Goal: Find specific page/section: Find specific page/section

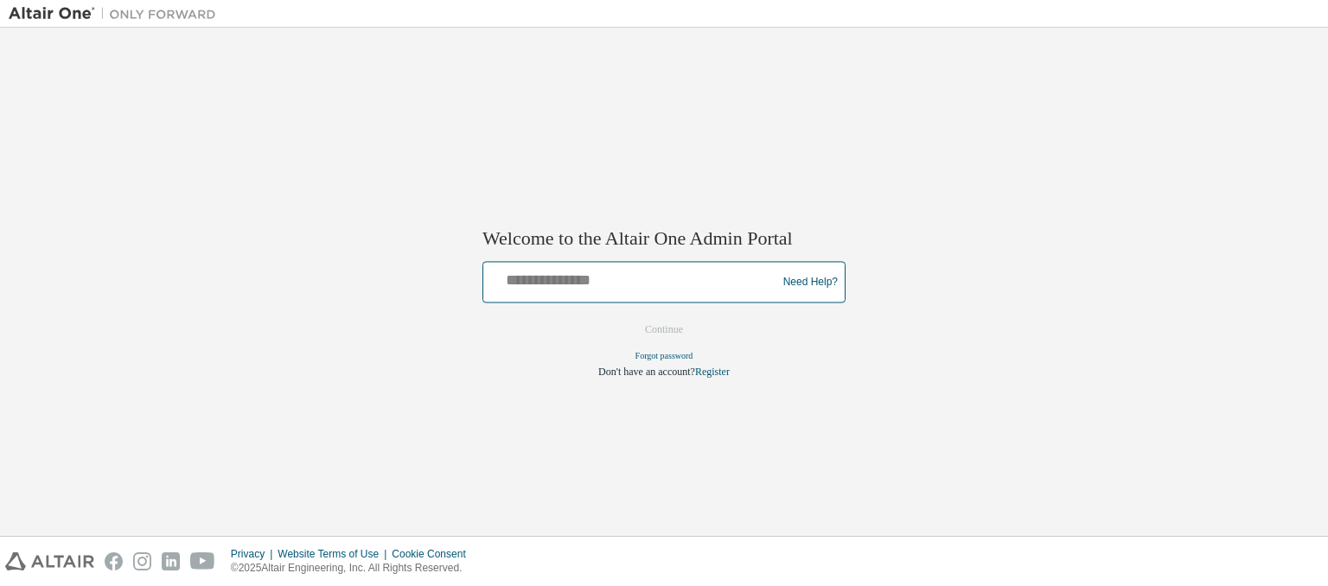
click at [557, 290] on input "text" at bounding box center [632, 278] width 284 height 25
type input "**********"
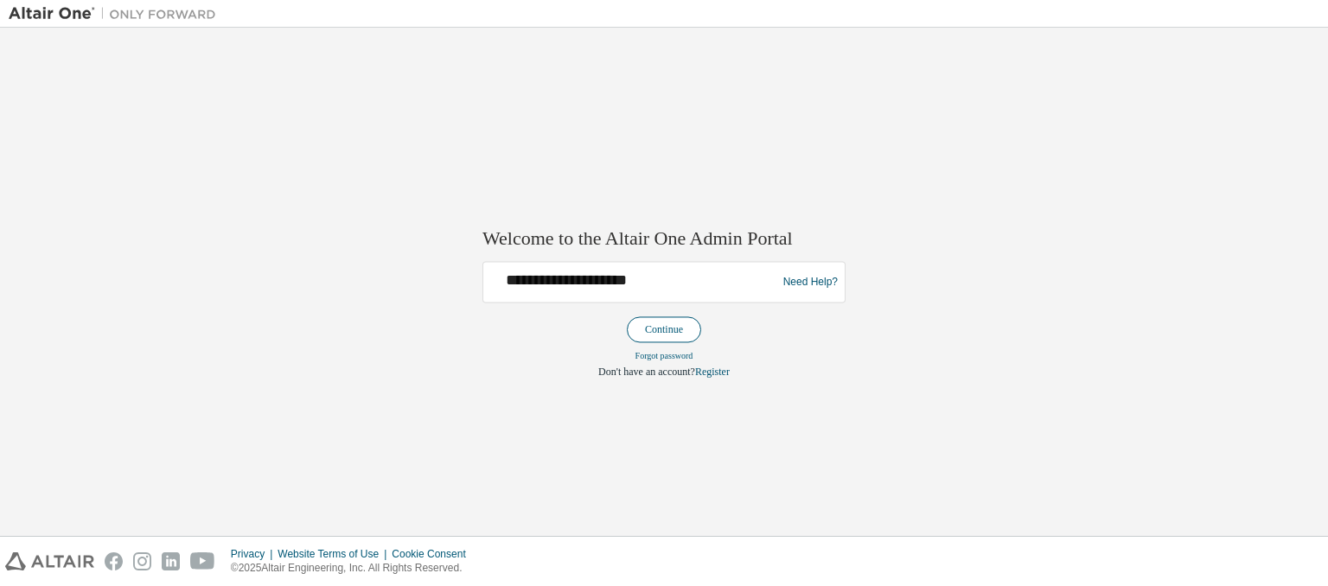
click at [675, 325] on button "Continue" at bounding box center [664, 330] width 74 height 26
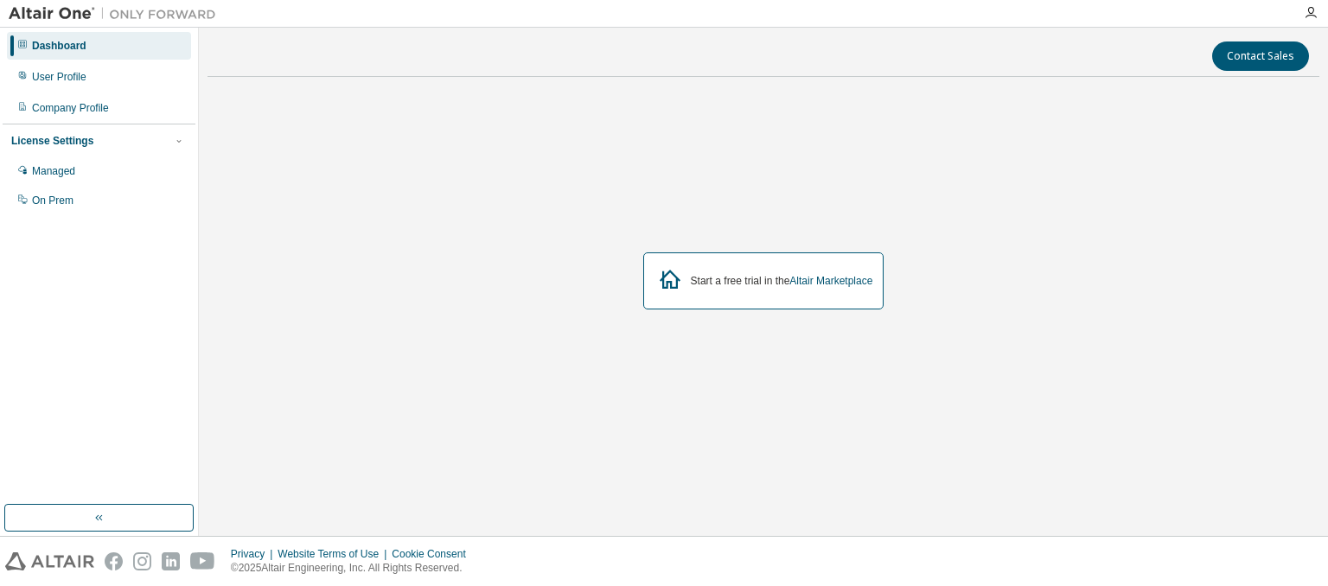
click at [73, 139] on div "License Settings" at bounding box center [52, 141] width 82 height 14
click at [99, 181] on div "Managed" at bounding box center [99, 171] width 184 height 28
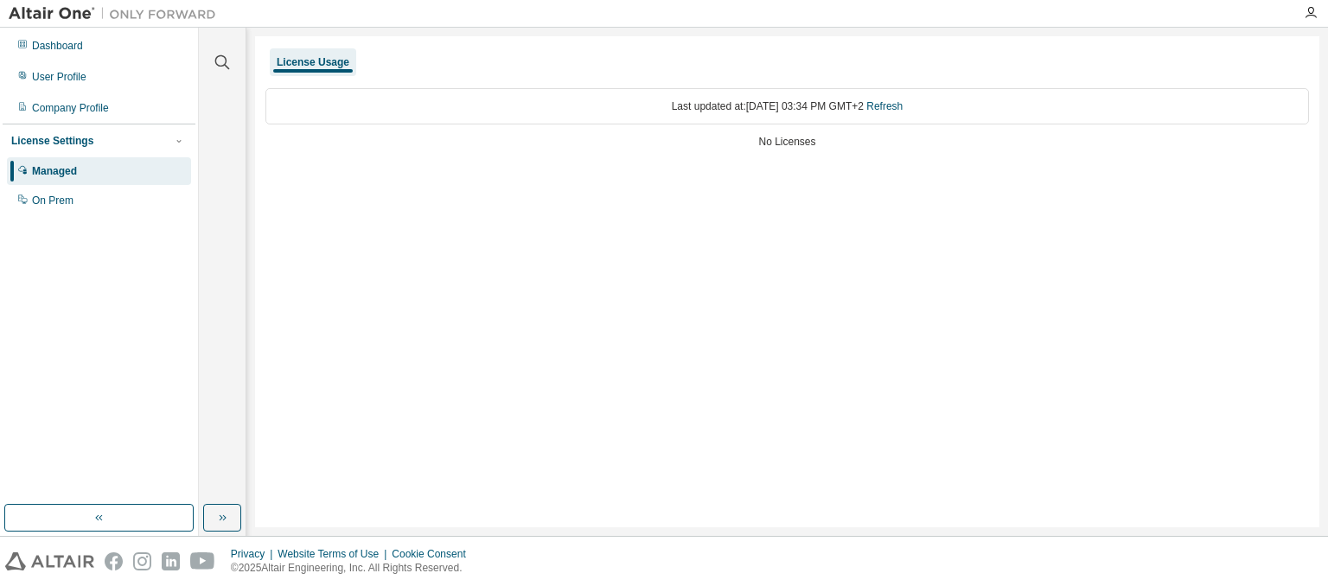
click at [1301, 17] on div at bounding box center [1310, 13] width 35 height 14
click at [1306, 10] on icon "button" at bounding box center [1310, 13] width 14 height 14
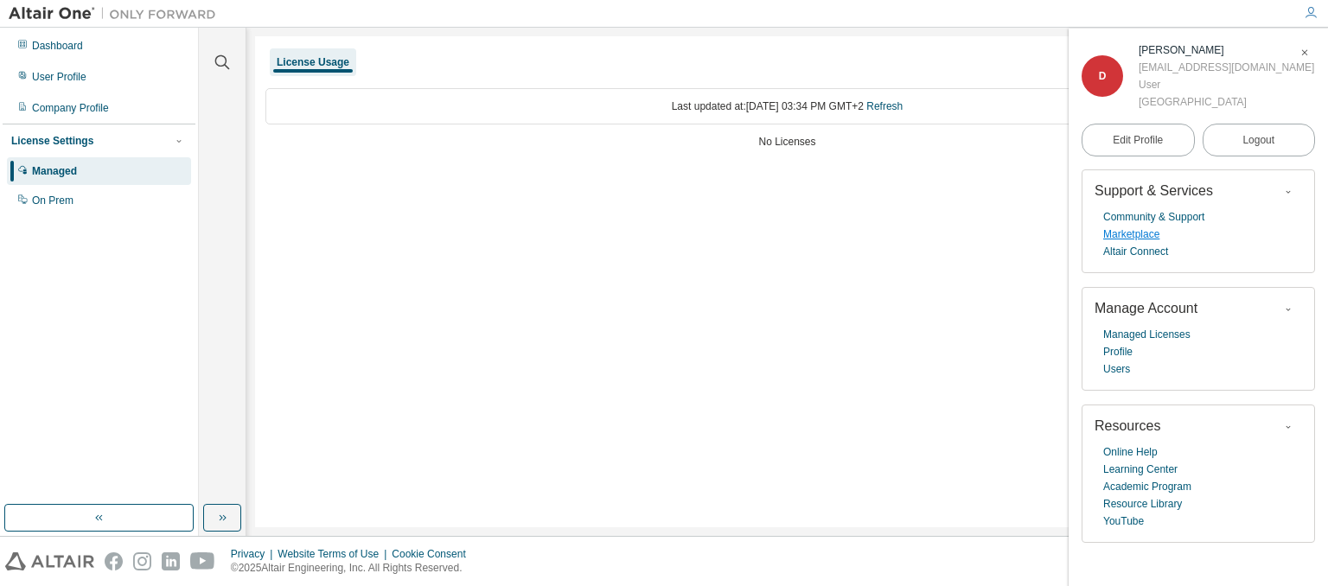
click at [1145, 230] on link "Marketplace" at bounding box center [1131, 234] width 56 height 17
